Goal: Transaction & Acquisition: Purchase product/service

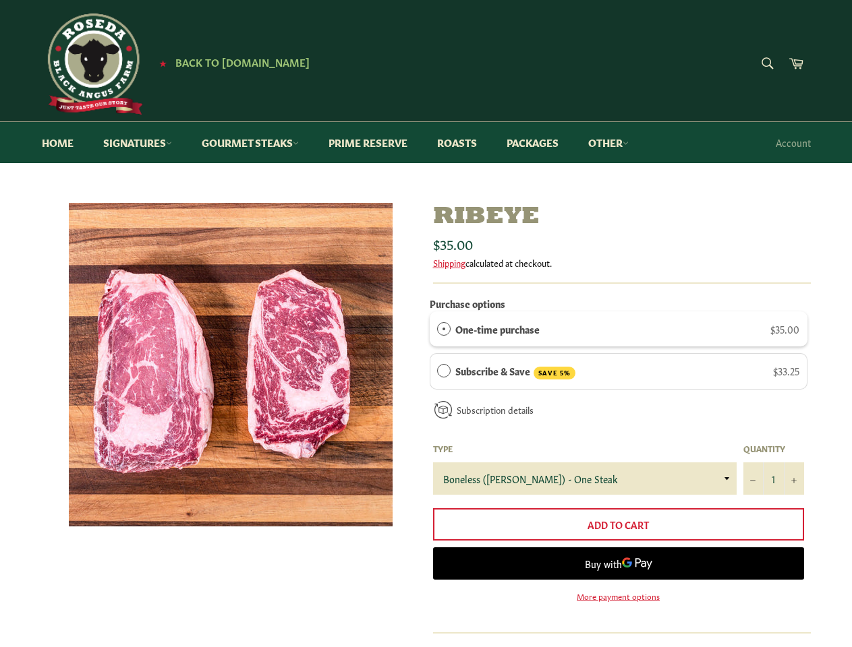
click at [618, 329] on div "One-time purchase $35.00" at bounding box center [627, 329] width 344 height 15
click at [618, 372] on div "Subscribe & Save SAVE 5% $33.25" at bounding box center [627, 371] width 344 height 16
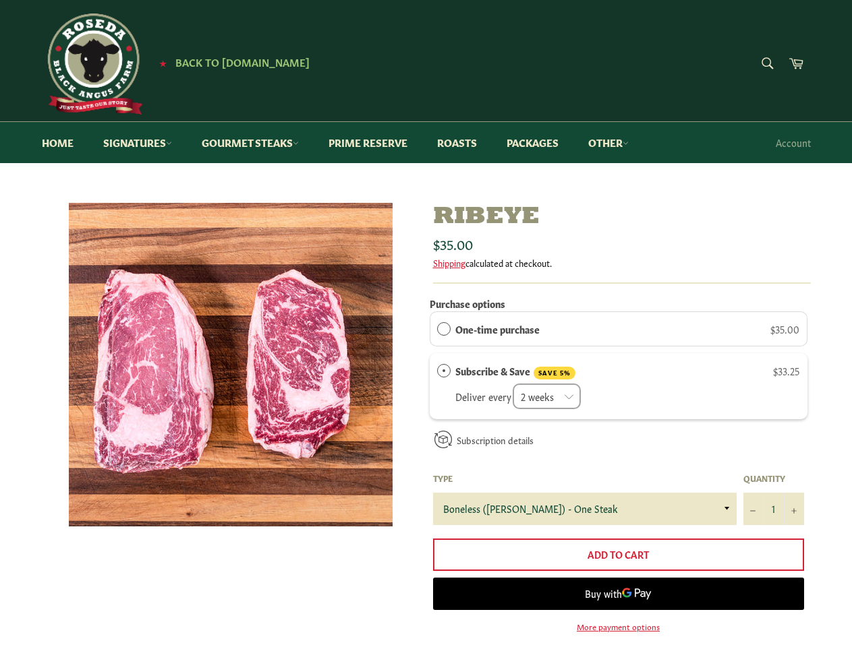
click at [585, 479] on label "Type" at bounding box center [584, 478] width 303 height 11
click at [773, 479] on label "Quantity" at bounding box center [773, 478] width 61 height 11
click at [773, 493] on input "1" at bounding box center [773, 509] width 61 height 32
click at [753, 479] on label "Quantity" at bounding box center [773, 478] width 61 height 11
click at [753, 493] on input "1" at bounding box center [773, 509] width 61 height 32
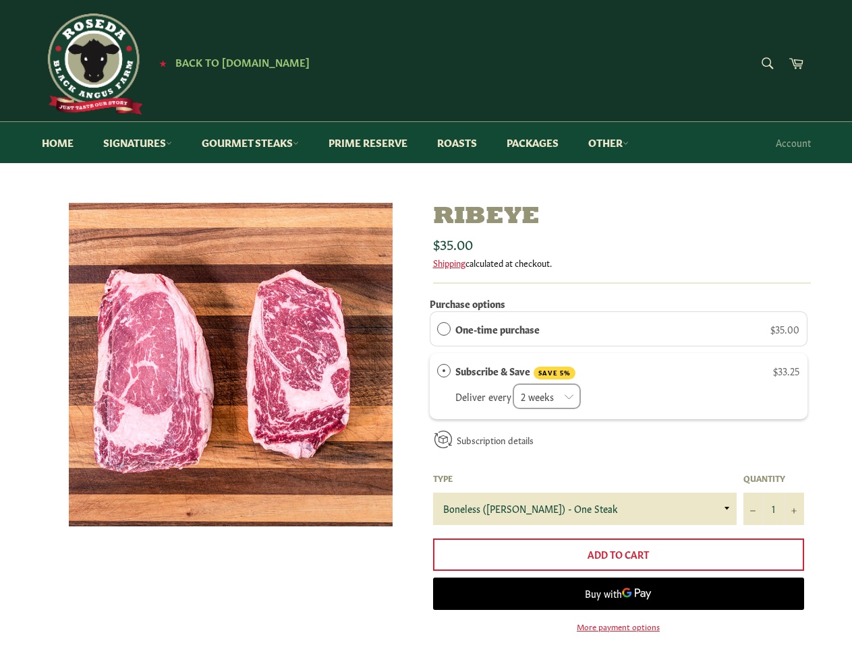
click at [794, 479] on label "Quantity" at bounding box center [773, 478] width 61 height 11
click at [794, 493] on input "1" at bounding box center [773, 509] width 61 height 32
click at [618, 596] on span "Buy with" at bounding box center [603, 593] width 37 height 13
